Goal: Navigation & Orientation: Find specific page/section

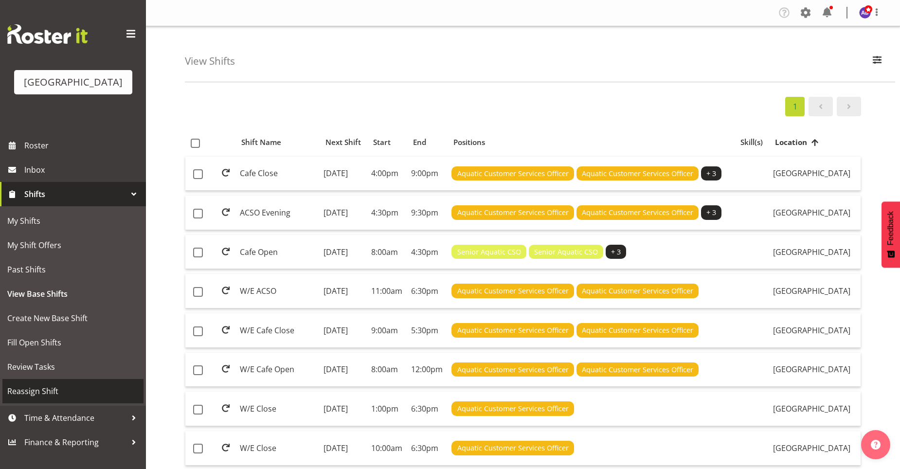
scroll to position [97, 0]
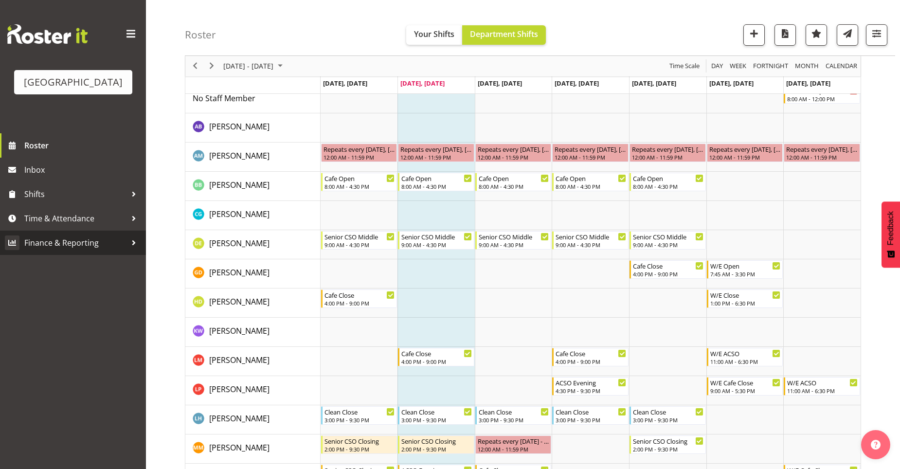
scroll to position [97, 0]
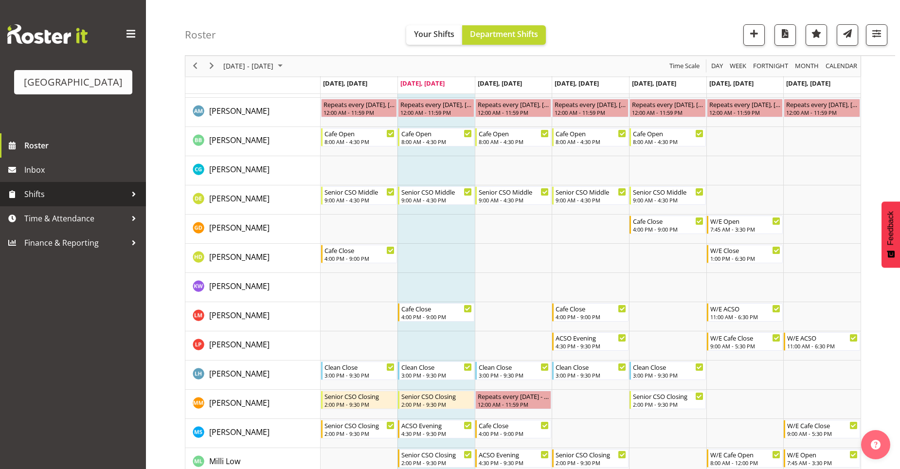
click at [99, 194] on span "Shifts" at bounding box center [75, 194] width 102 height 15
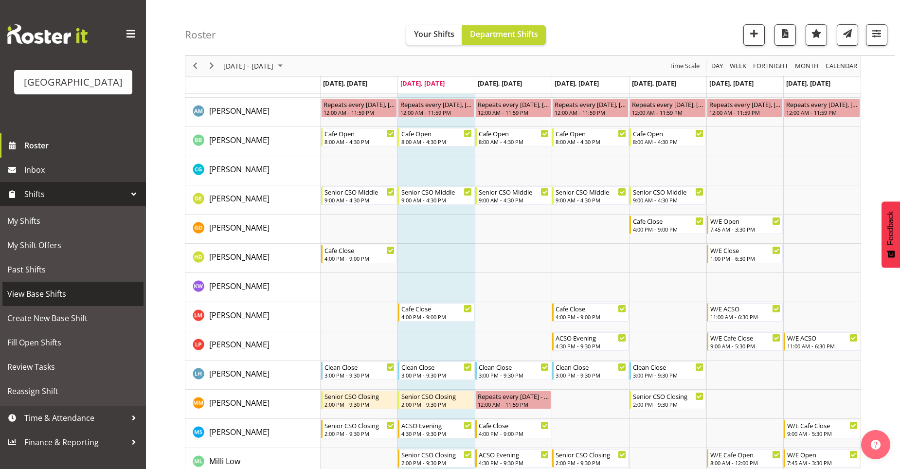
click at [42, 297] on span "View Base Shifts" at bounding box center [72, 294] width 131 height 15
